Goal: Find specific page/section: Find specific page/section

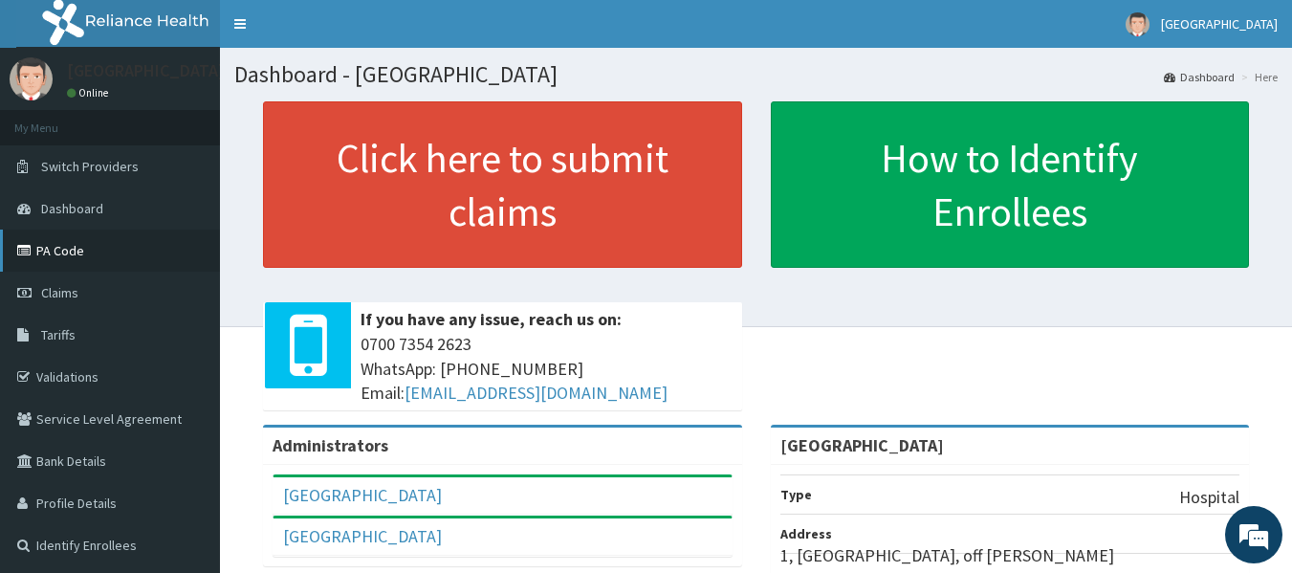
click at [79, 252] on link "PA Code" at bounding box center [110, 251] width 220 height 42
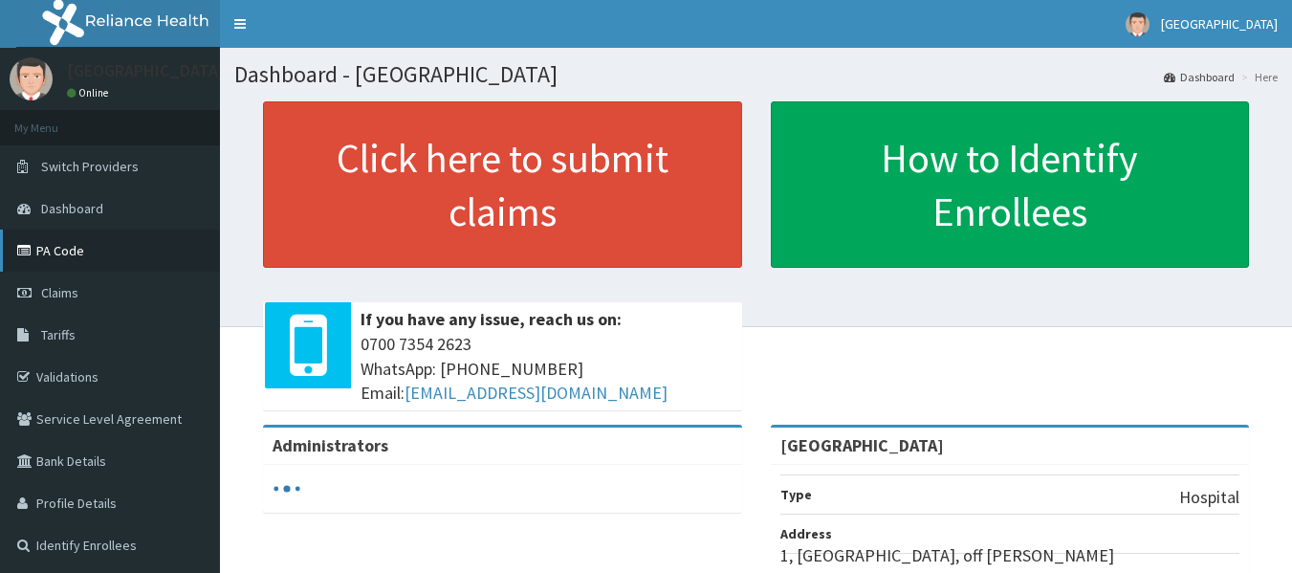
click at [61, 251] on link "PA Code" at bounding box center [110, 251] width 220 height 42
